Goal: Obtain resource: Obtain resource

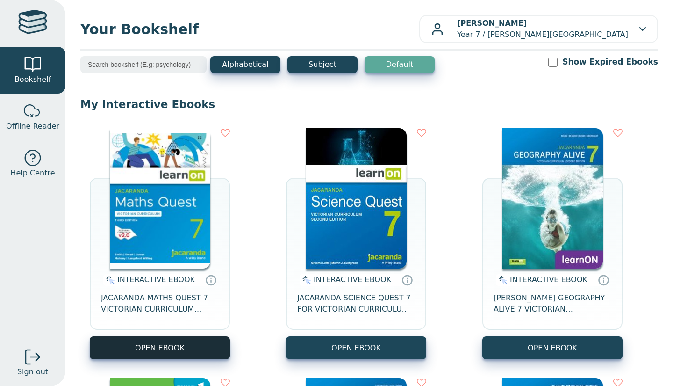
click at [140, 345] on button "OPEN EBOOK" at bounding box center [160, 347] width 140 height 23
click at [202, 344] on button "OPEN EBOOK" at bounding box center [160, 347] width 140 height 23
